Goal: Information Seeking & Learning: Find specific fact

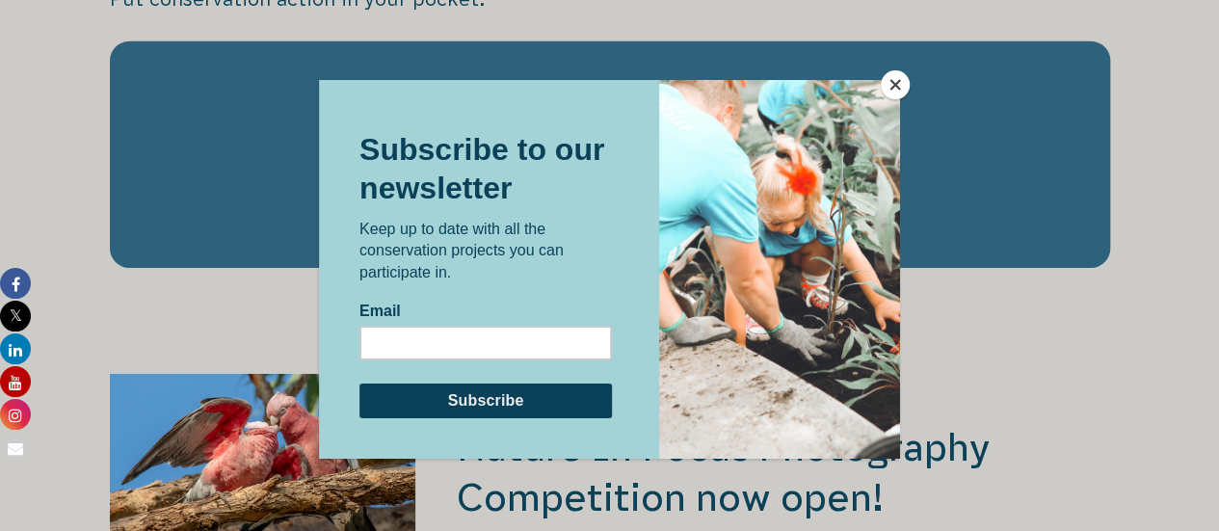
scroll to position [3091, 0]
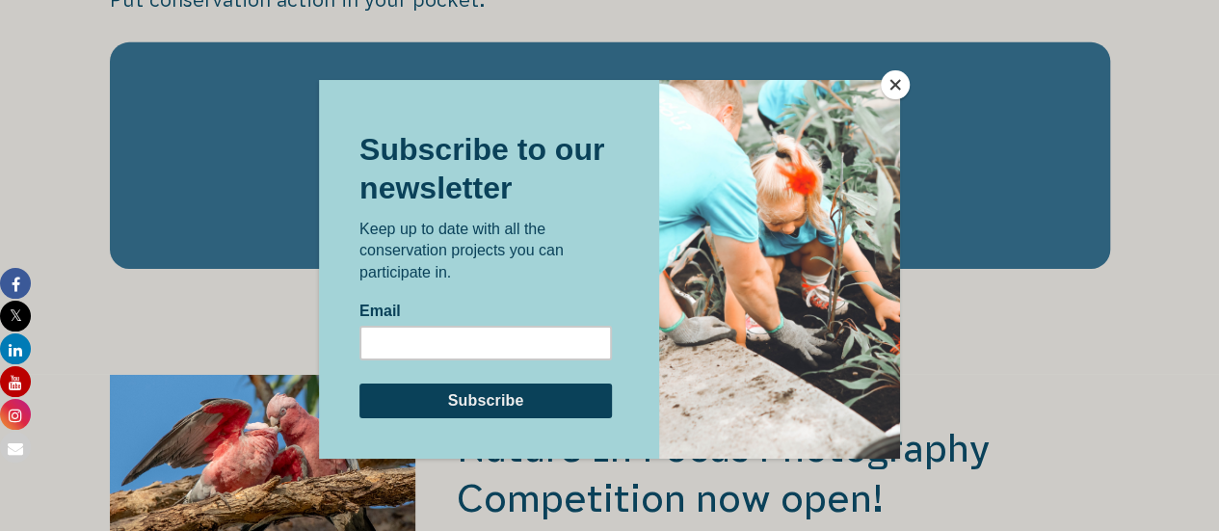
click at [893, 79] on button "Close" at bounding box center [895, 84] width 29 height 29
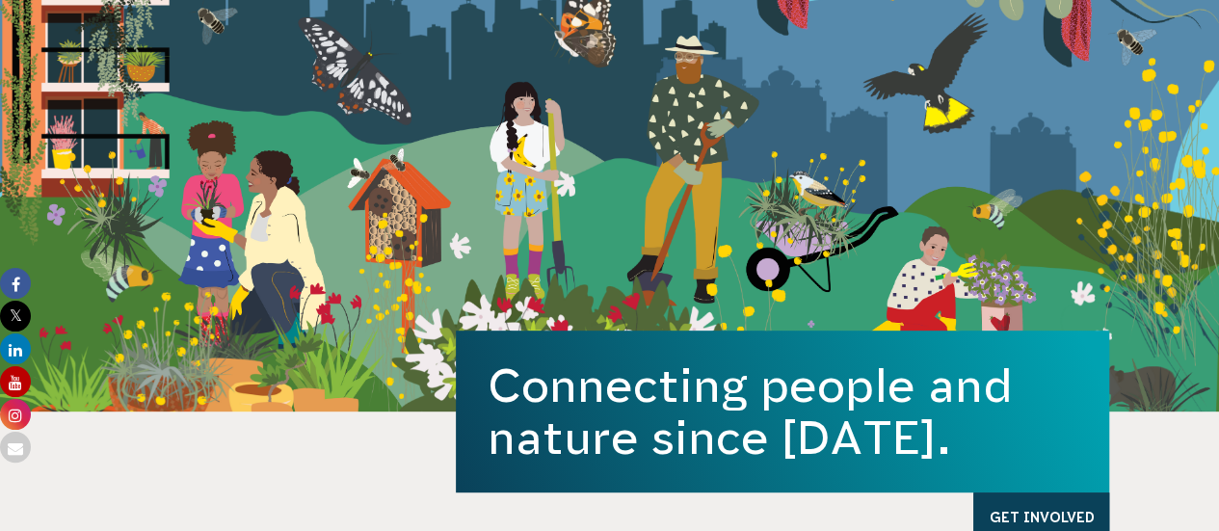
scroll to position [0, 0]
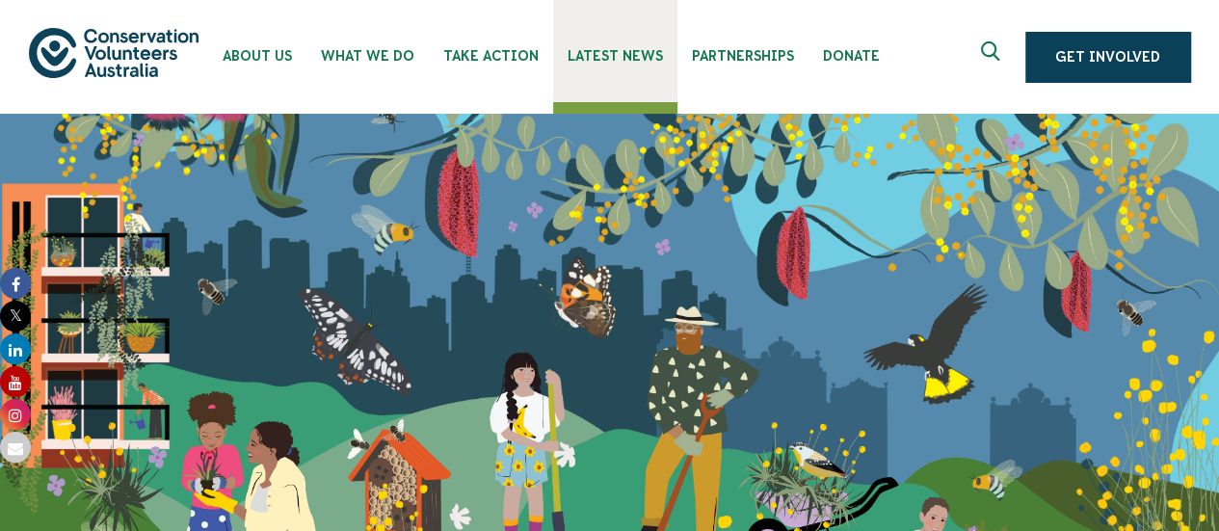
click at [642, 84] on link "Latest News" at bounding box center [615, 51] width 124 height 102
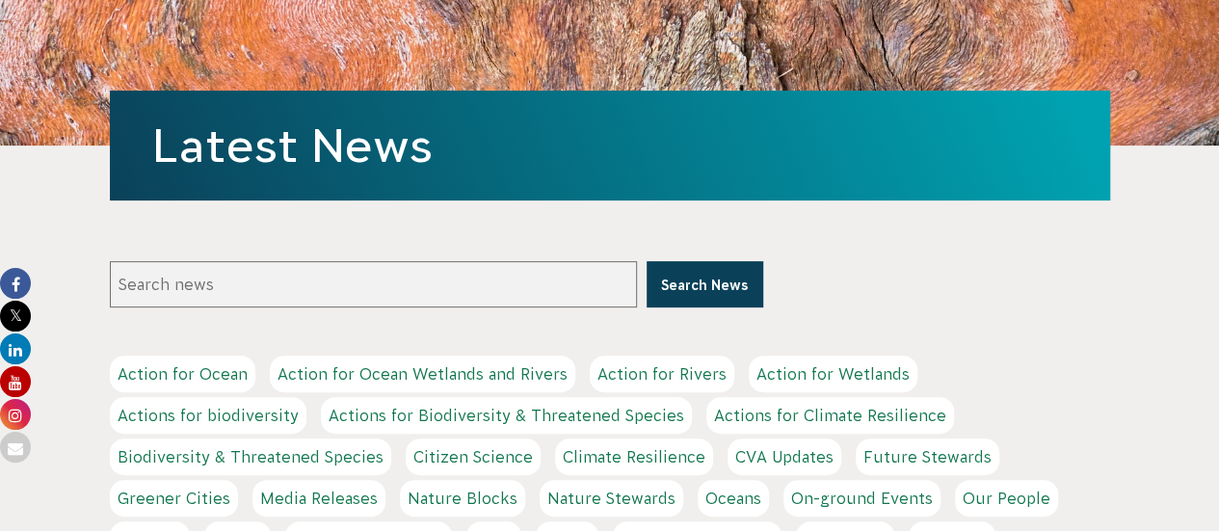
scroll to position [95, 0]
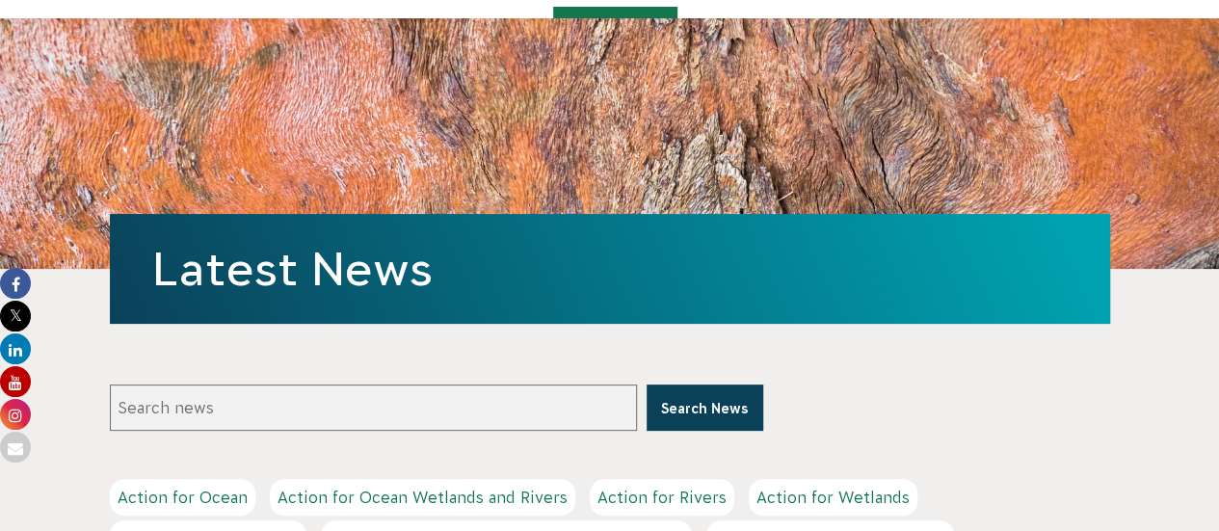
click at [237, 408] on input "Search news" at bounding box center [373, 408] width 527 height 46
type input "wa"
click at [647, 385] on button "Search News" at bounding box center [705, 408] width 117 height 46
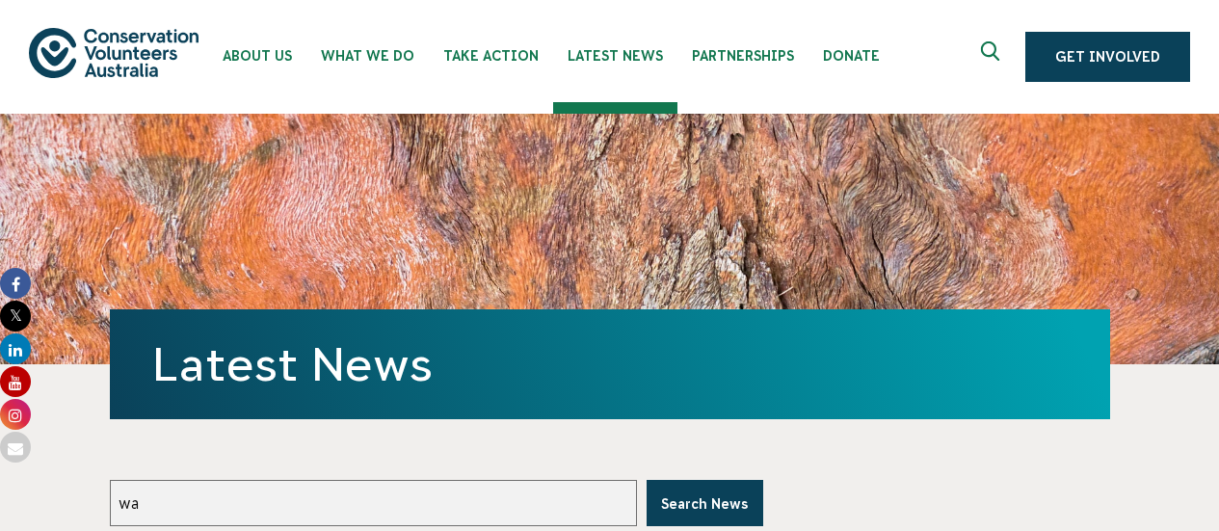
scroll to position [95, 0]
